Goal: Understand process/instructions: Learn about a topic

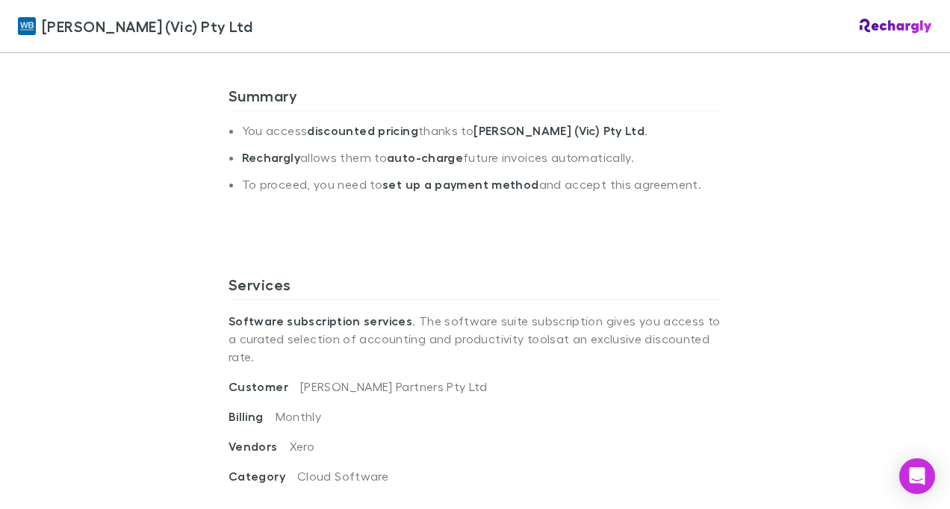
scroll to position [373, 0]
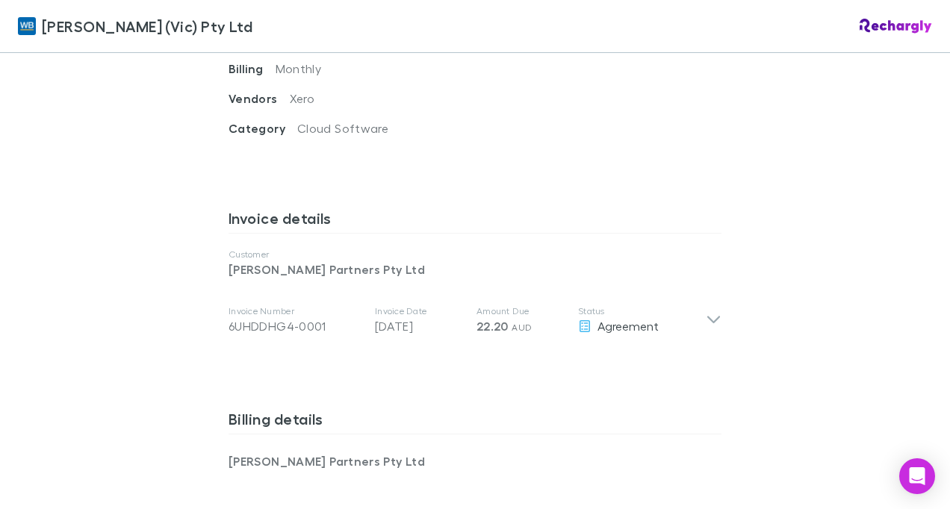
scroll to position [672, 0]
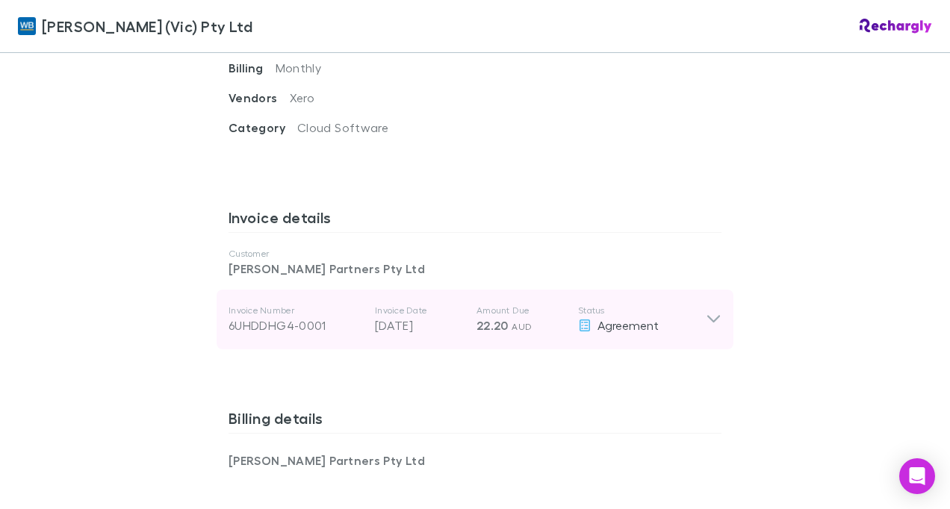
click at [706, 311] on icon at bounding box center [714, 320] width 16 height 18
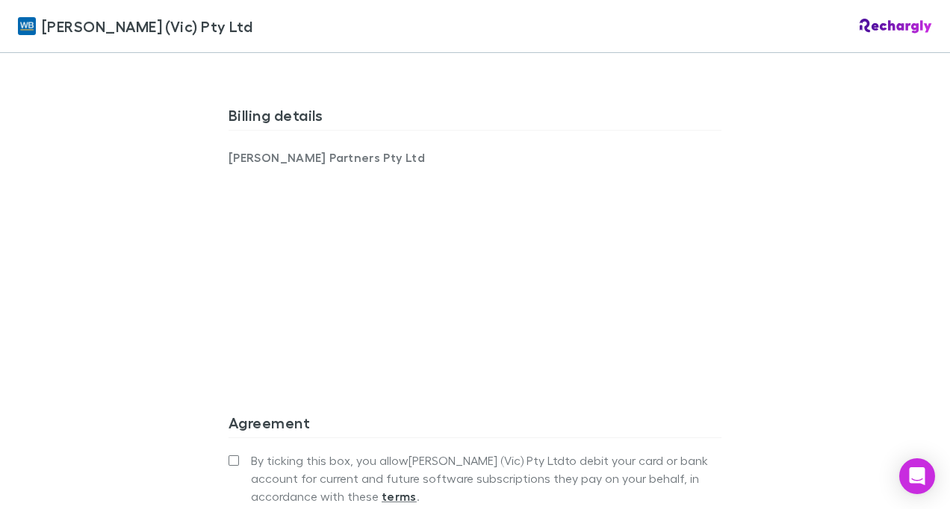
scroll to position [985, 0]
